Goal: Transaction & Acquisition: Download file/media

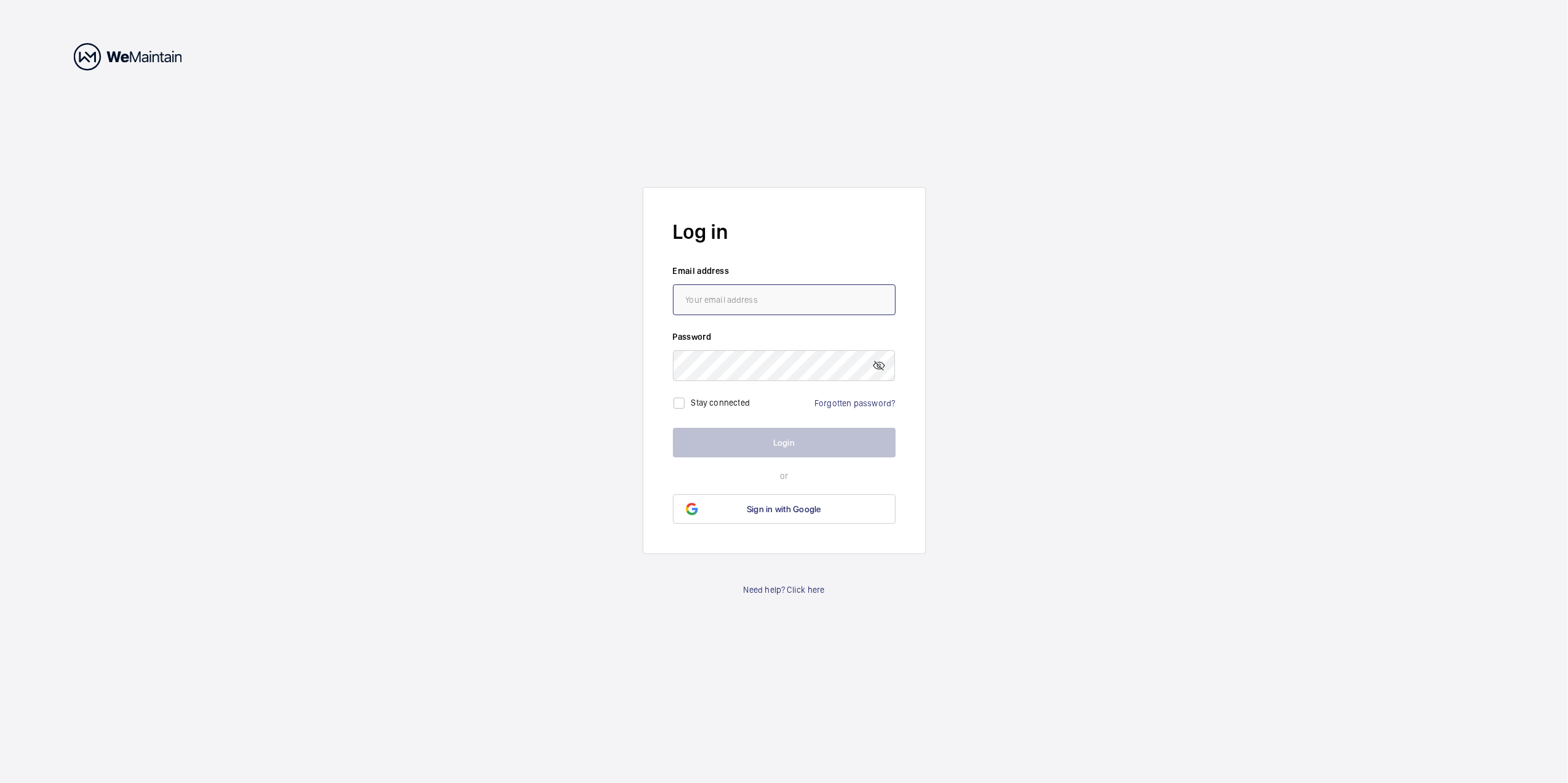
type input "[EMAIL_ADDRESS][DOMAIN_NAME]"
click at [776, 434] on button "Login" at bounding box center [784, 442] width 222 height 30
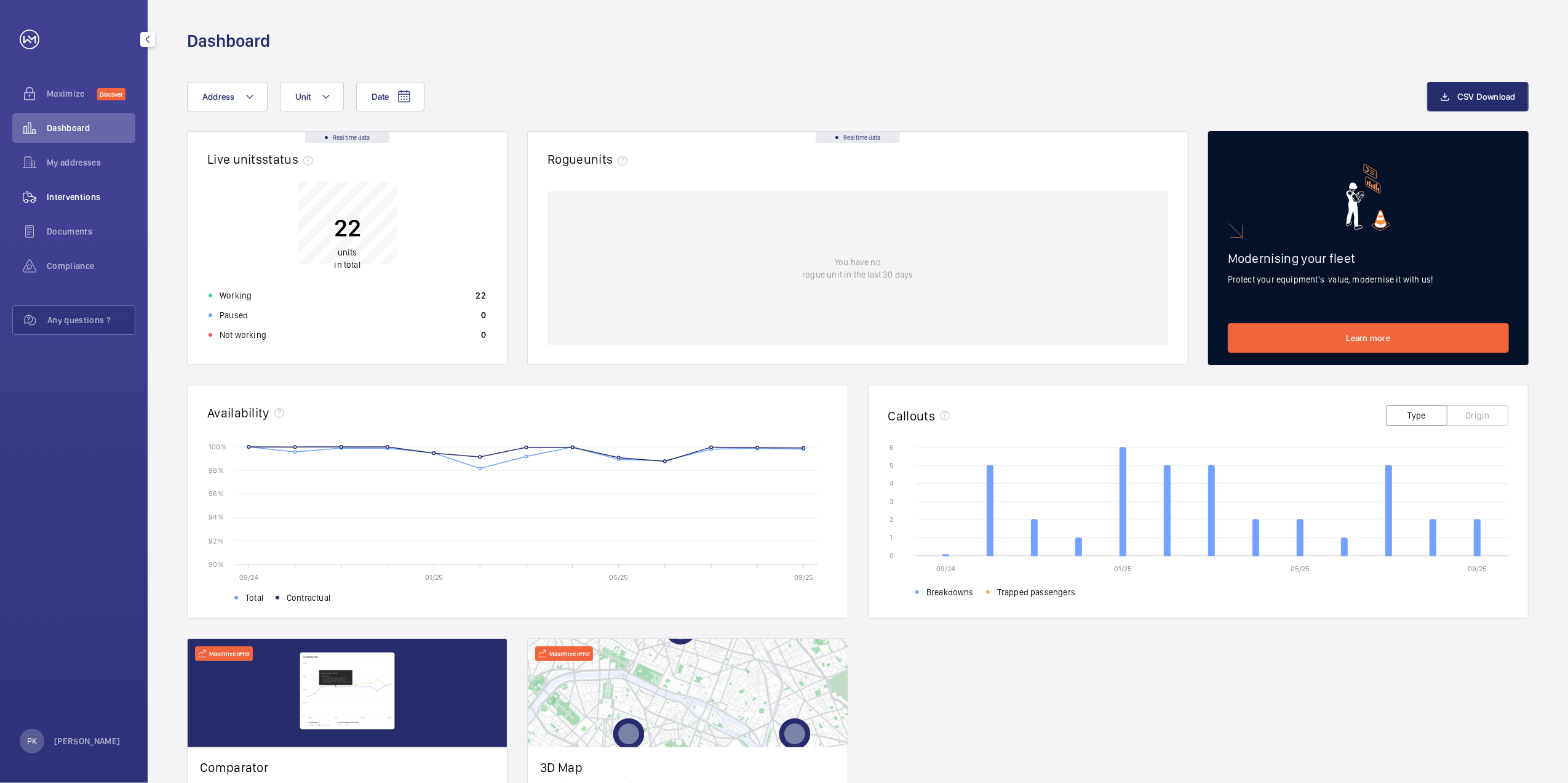
click at [86, 200] on span "Interventions" at bounding box center [91, 197] width 88 height 12
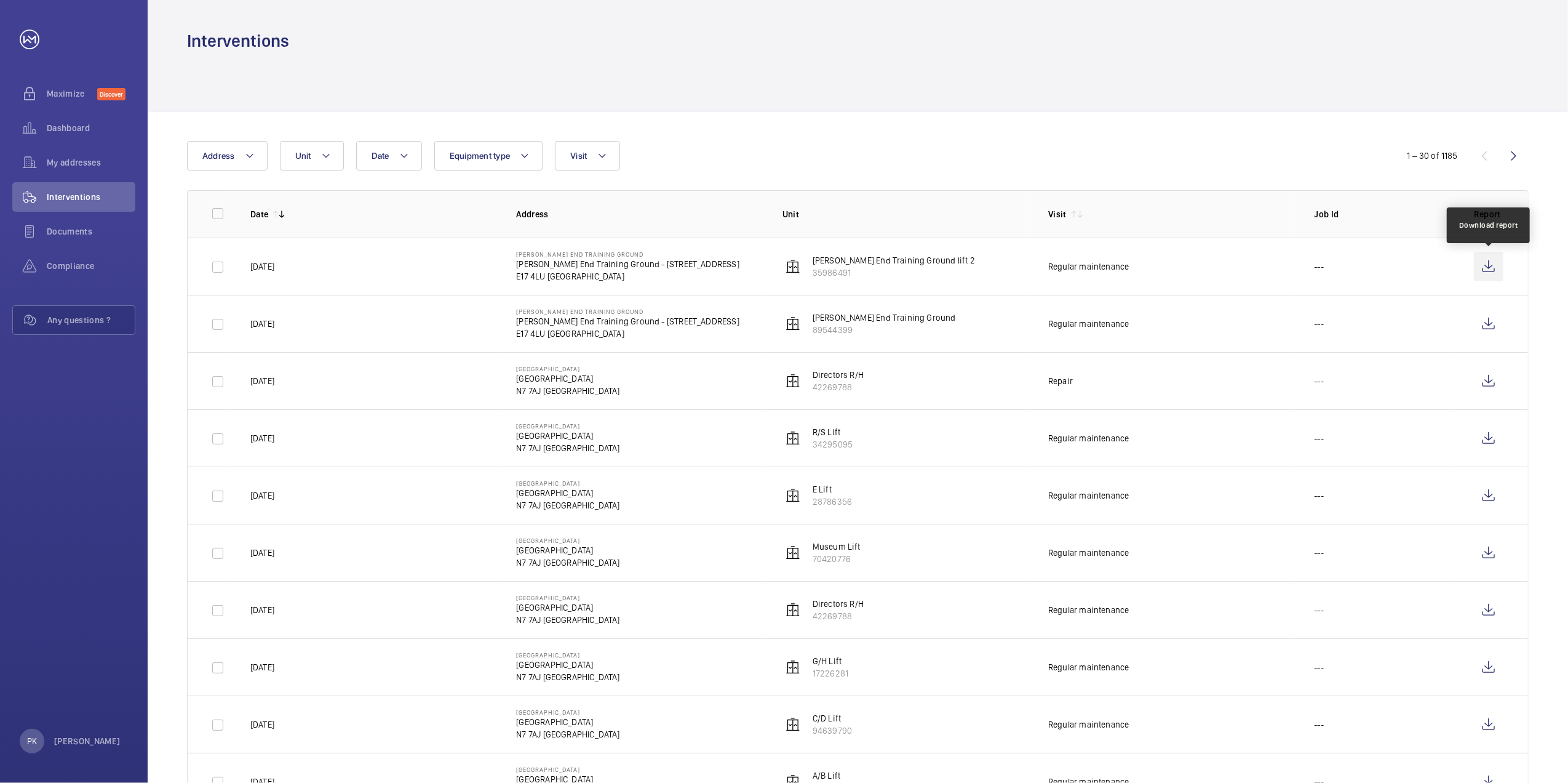
click at [1486, 263] on wm-front-icon-button at bounding box center [1488, 266] width 30 height 30
click at [1491, 321] on wm-front-icon-button at bounding box center [1488, 323] width 30 height 30
click at [1484, 383] on wm-front-icon-button at bounding box center [1488, 381] width 30 height 30
click at [1489, 438] on wm-front-icon-button at bounding box center [1488, 438] width 30 height 30
click at [1487, 495] on wm-front-icon-button at bounding box center [1488, 495] width 30 height 30
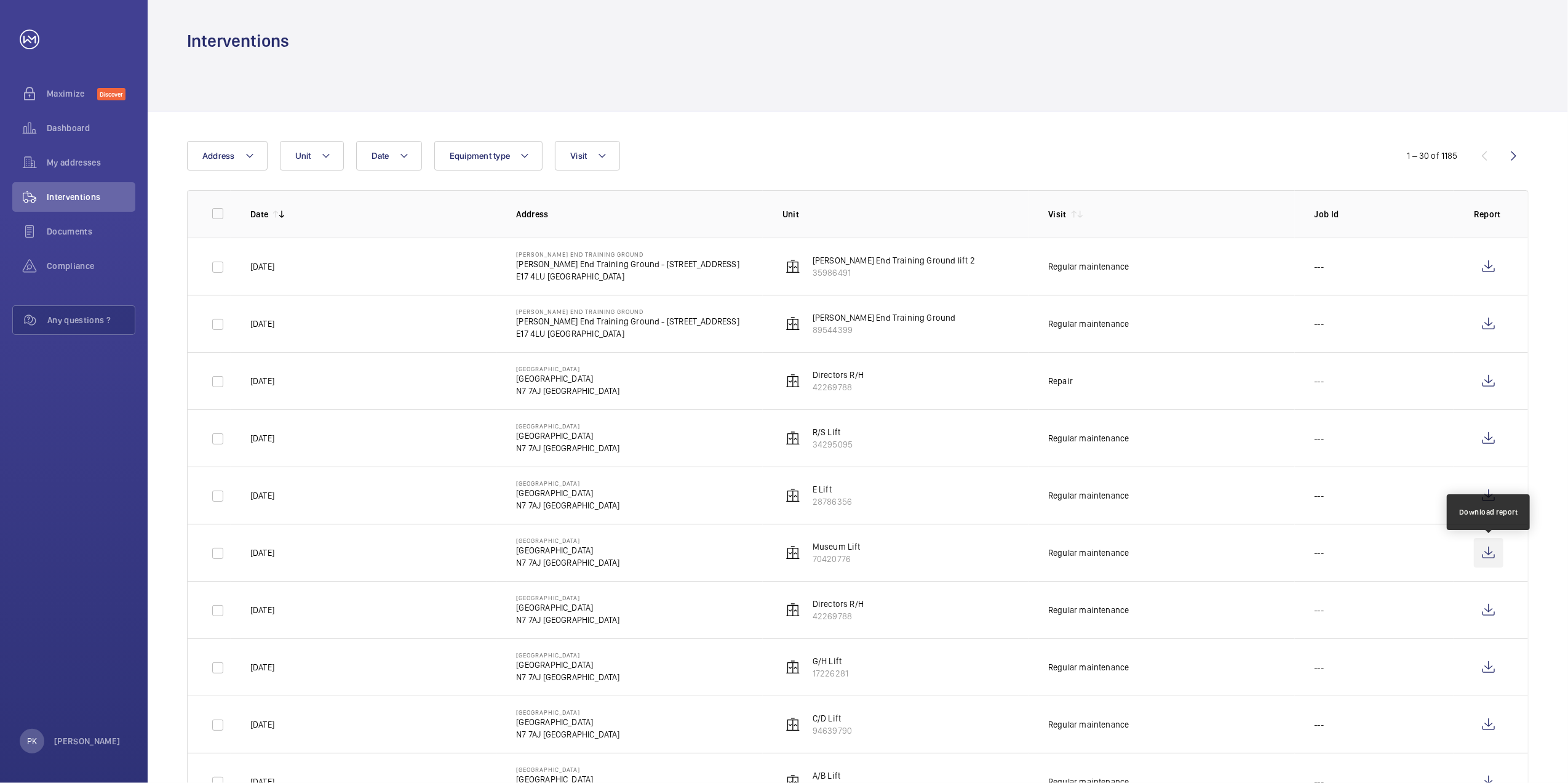
click at [1490, 552] on wm-front-icon-button at bounding box center [1488, 552] width 30 height 30
click at [1490, 605] on wm-front-icon-button at bounding box center [1488, 610] width 30 height 30
click at [1484, 663] on wm-front-icon-button at bounding box center [1488, 667] width 30 height 30
click at [1491, 719] on wm-front-icon-button at bounding box center [1488, 724] width 30 height 30
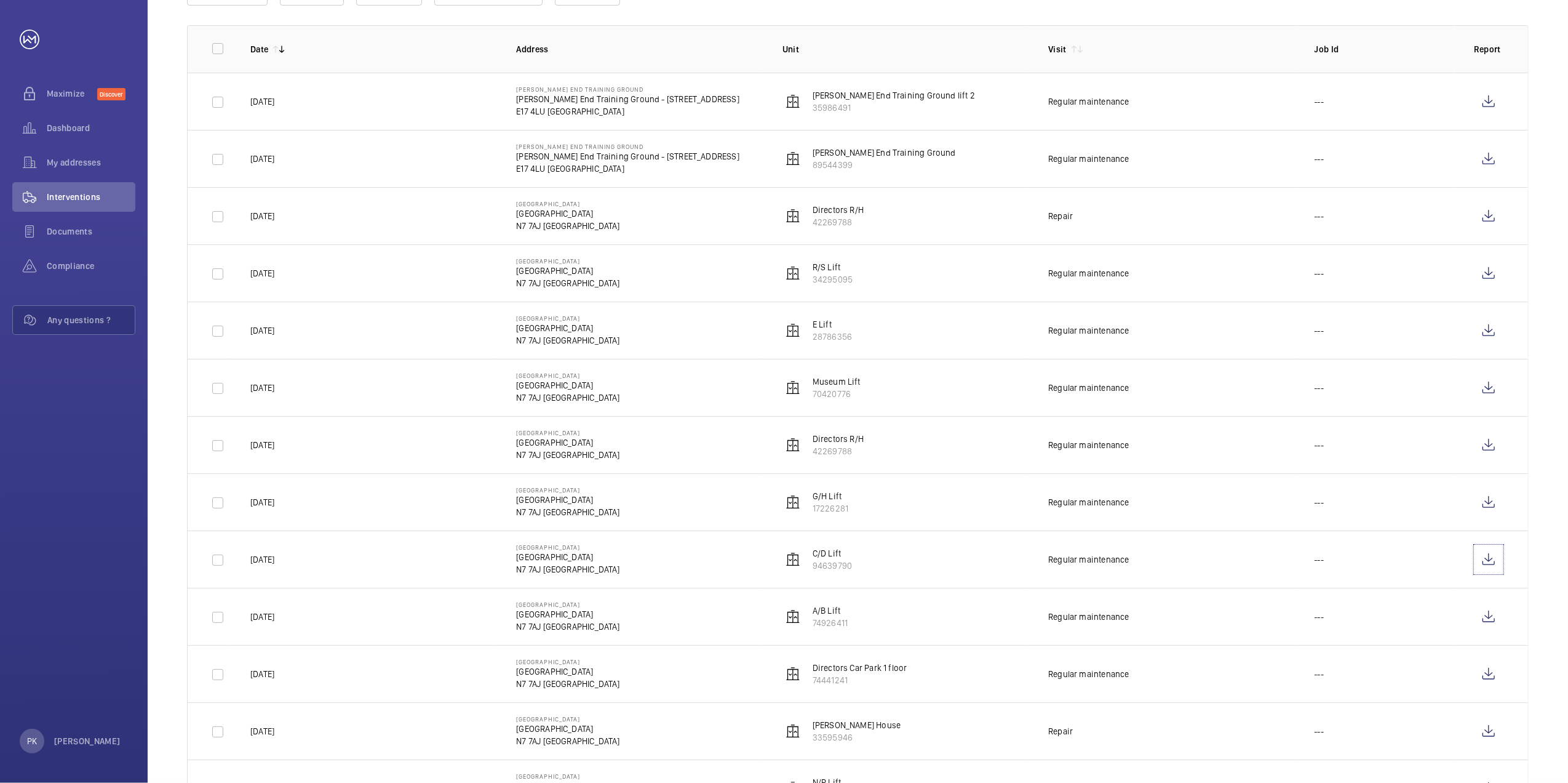
scroll to position [246, 0]
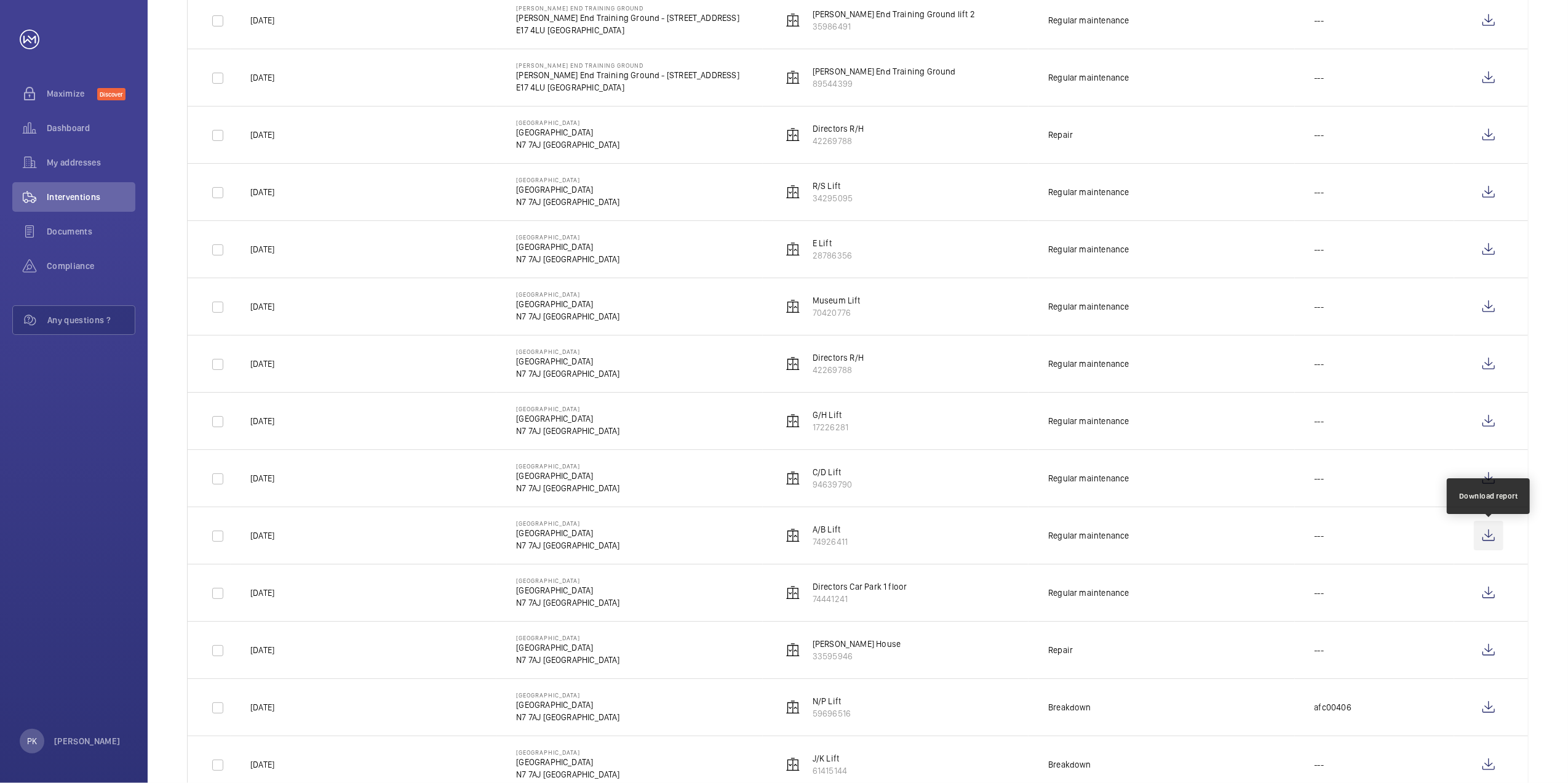
click at [1486, 534] on wm-front-icon-button at bounding box center [1488, 535] width 30 height 30
click at [1487, 592] on wm-front-icon-button at bounding box center [1488, 592] width 30 height 30
click at [1491, 643] on wm-front-icon-button at bounding box center [1488, 650] width 30 height 30
click at [1491, 709] on wm-front-icon-button at bounding box center [1488, 707] width 30 height 30
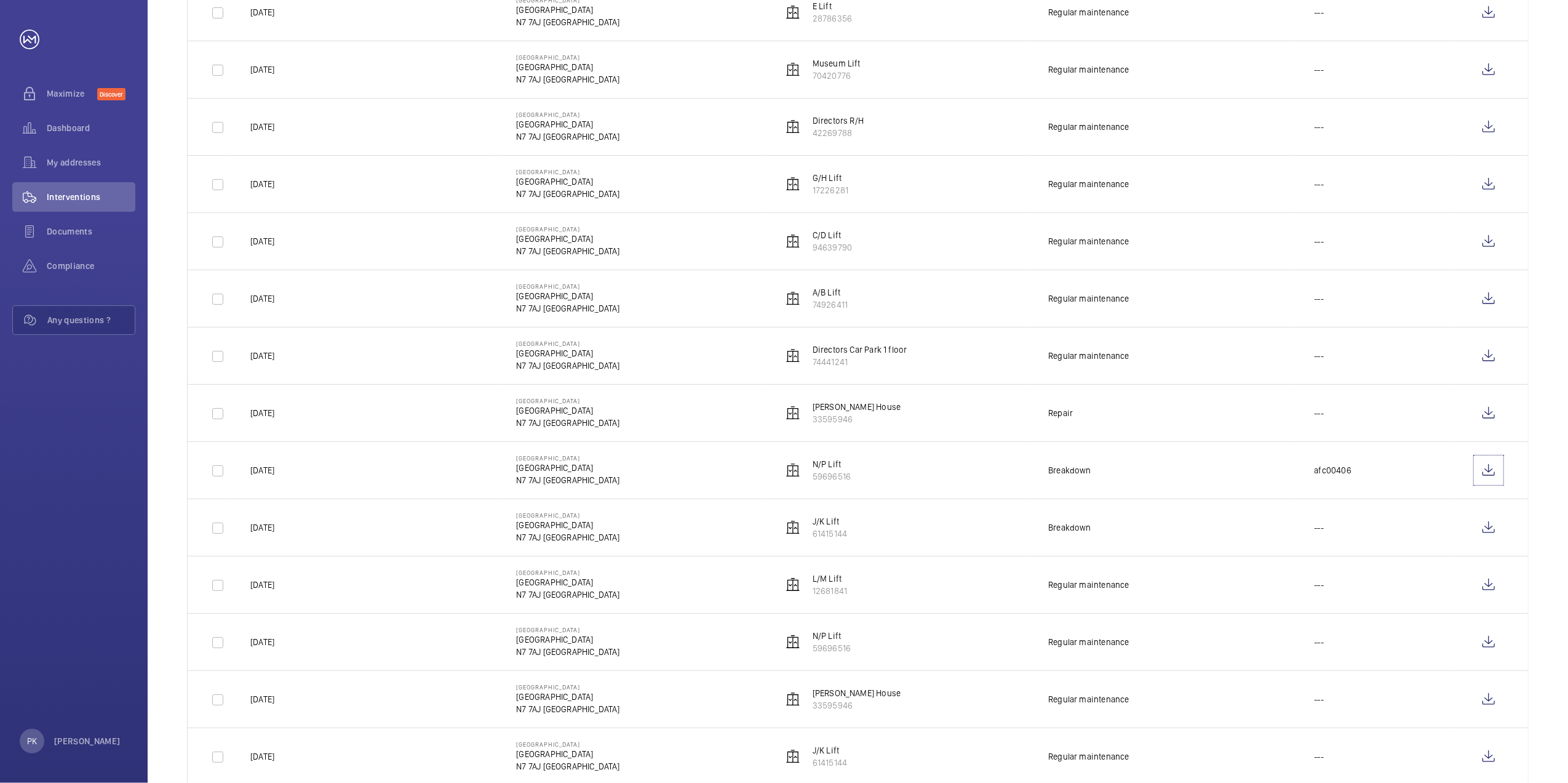
scroll to position [492, 0]
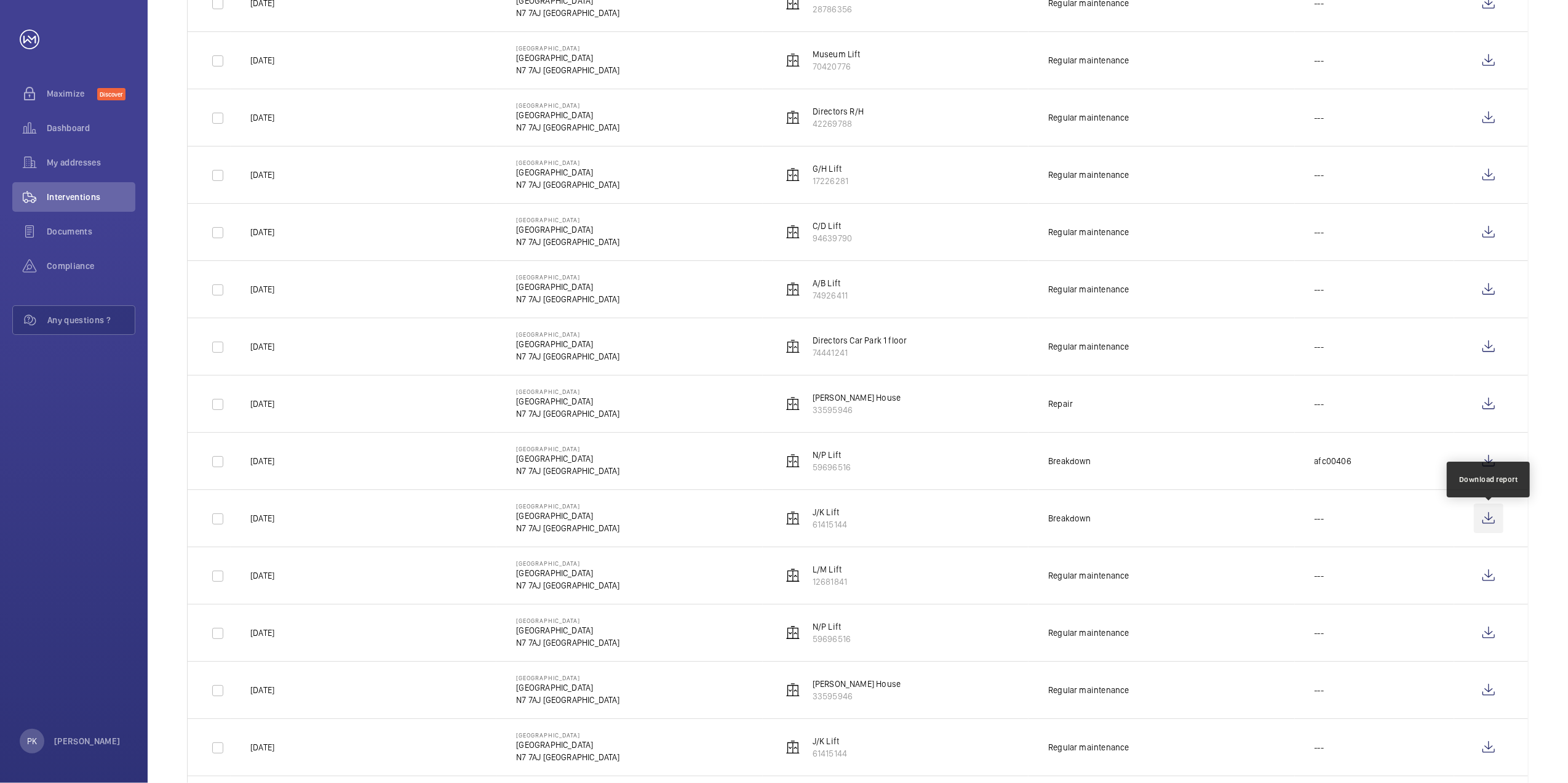
click at [1484, 519] on wm-front-icon-button at bounding box center [1488, 518] width 30 height 30
click at [1489, 574] on wm-front-icon-button at bounding box center [1488, 575] width 30 height 30
click at [1487, 636] on wm-front-icon-button at bounding box center [1488, 632] width 30 height 30
